Goal: Transaction & Acquisition: Subscribe to service/newsletter

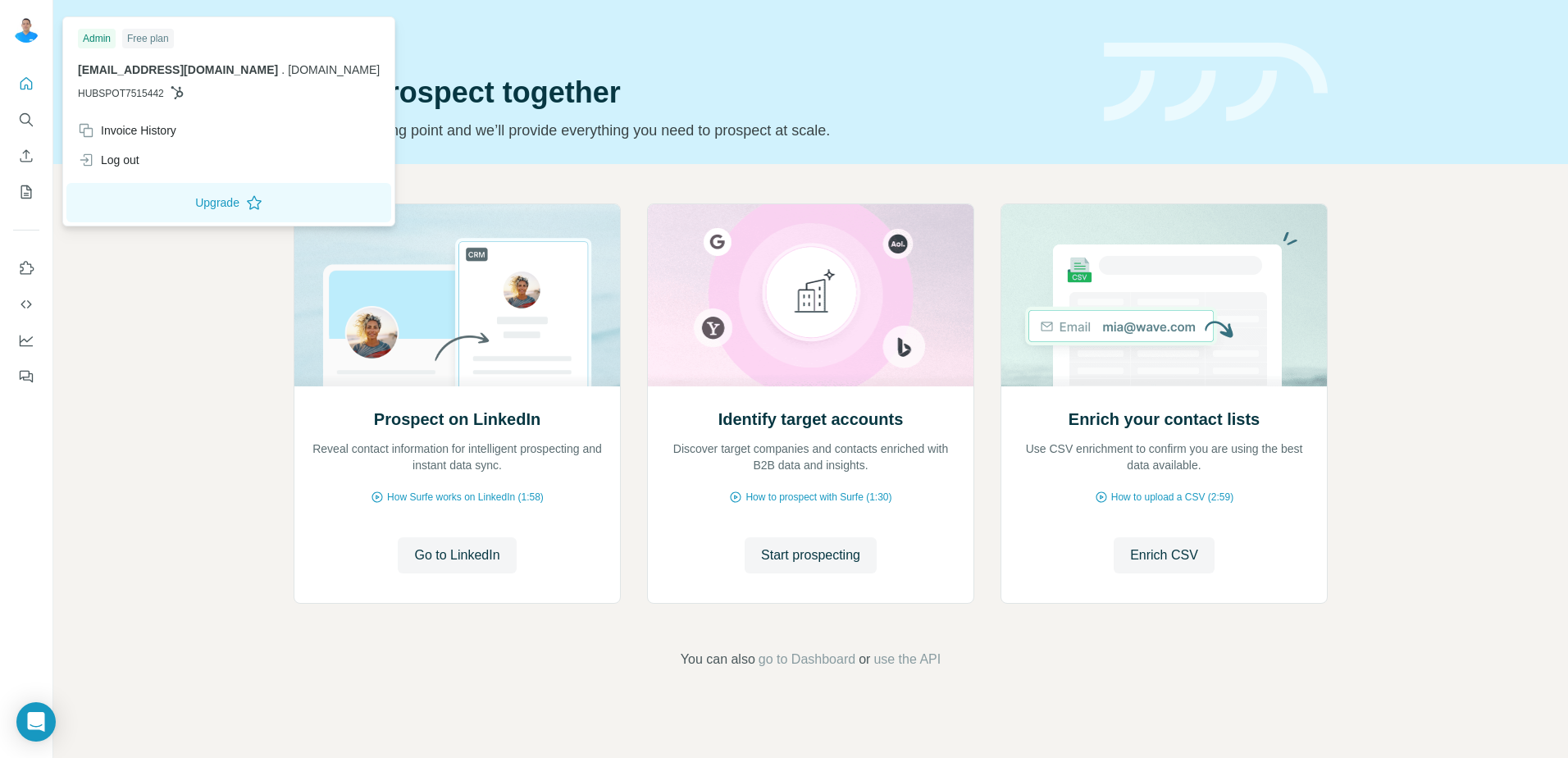
click at [144, 37] on div "Free plan" at bounding box center [148, 38] width 51 height 20
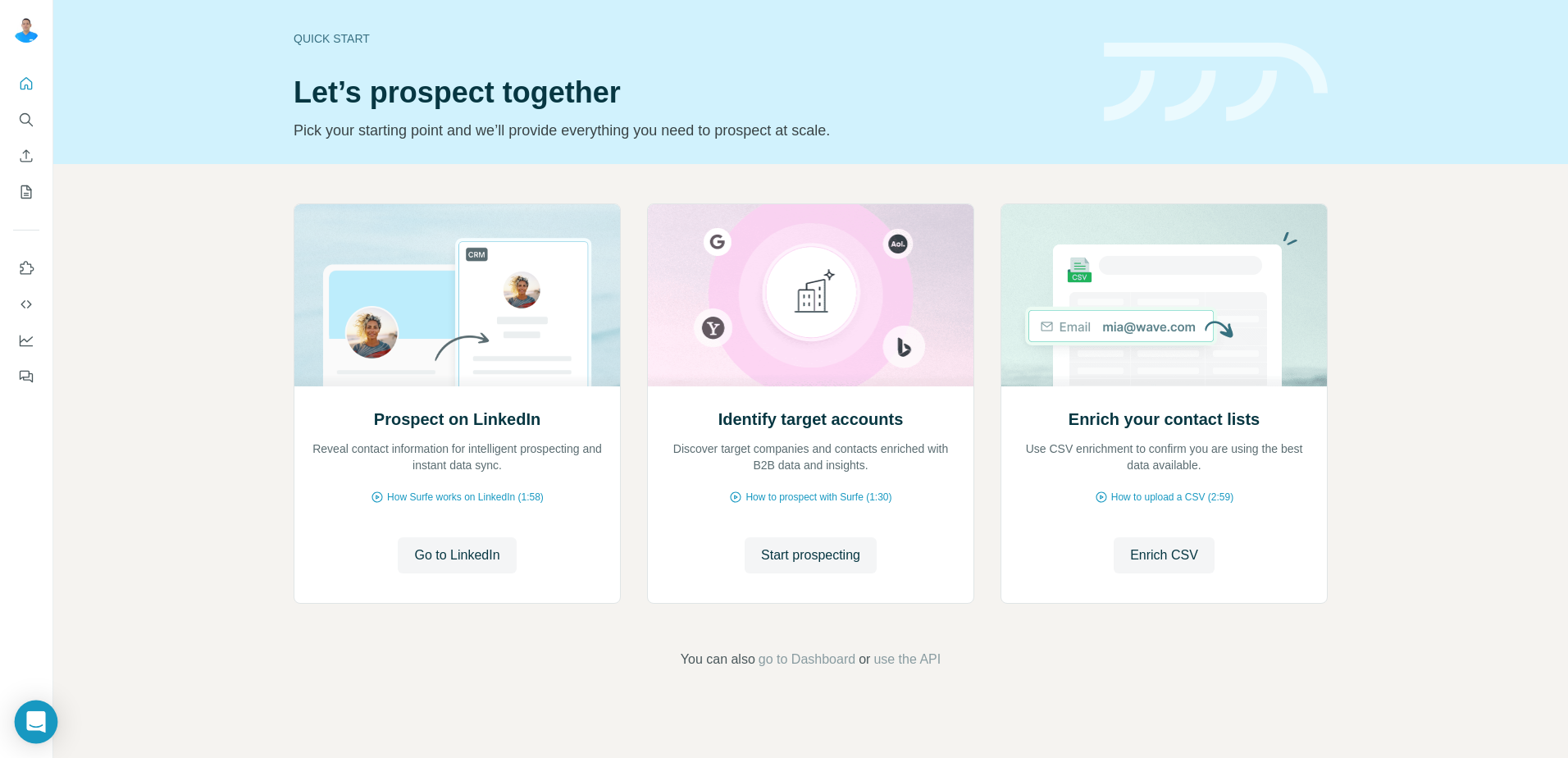
click at [48, 724] on div "Open Intercom Messenger" at bounding box center [36, 721] width 44 height 44
